Goal: Task Accomplishment & Management: Use online tool/utility

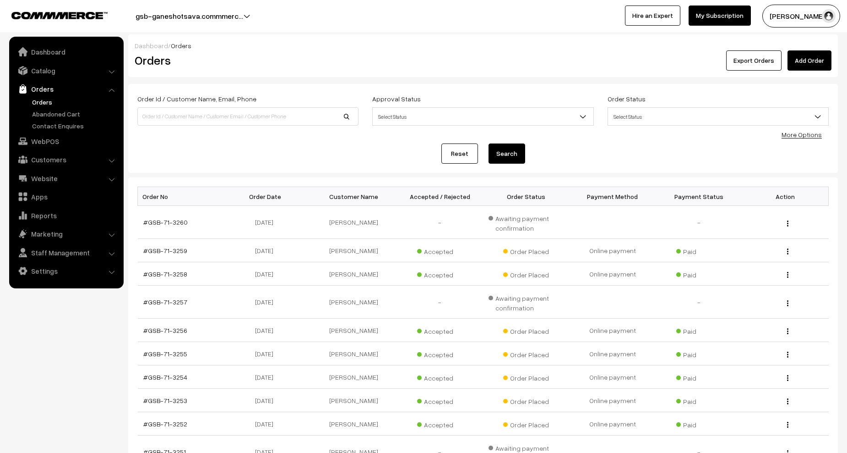
click at [43, 102] on link "Orders" at bounding box center [75, 102] width 91 height 10
click at [47, 103] on link "Orders" at bounding box center [75, 102] width 91 height 10
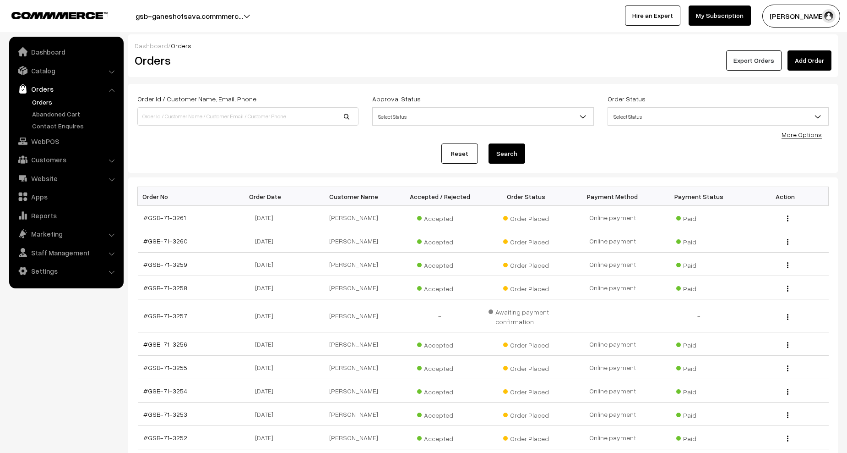
click at [743, 55] on button "Export Orders" at bounding box center [753, 60] width 55 height 20
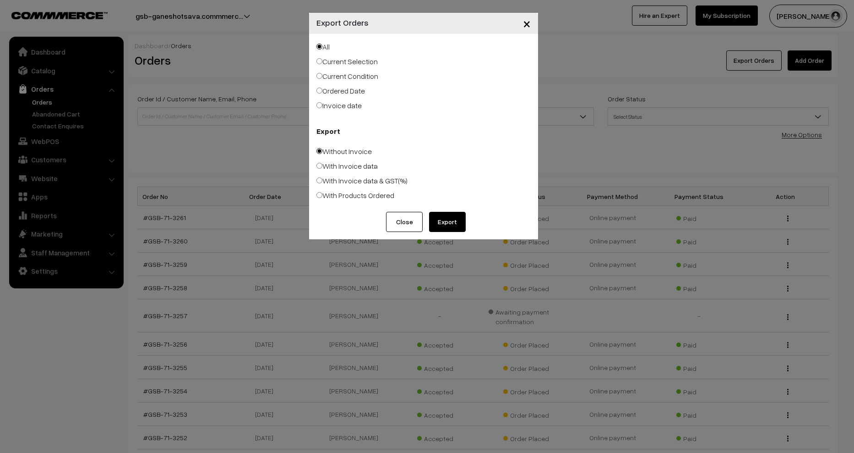
click at [338, 199] on label "With Products Ordered" at bounding box center [356, 195] width 78 height 11
click at [322, 198] on input "With Products Ordered" at bounding box center [320, 195] width 6 height 6
radio input "true"
click at [465, 225] on button "Export" at bounding box center [447, 222] width 37 height 20
